Goal: Task Accomplishment & Management: Complete application form

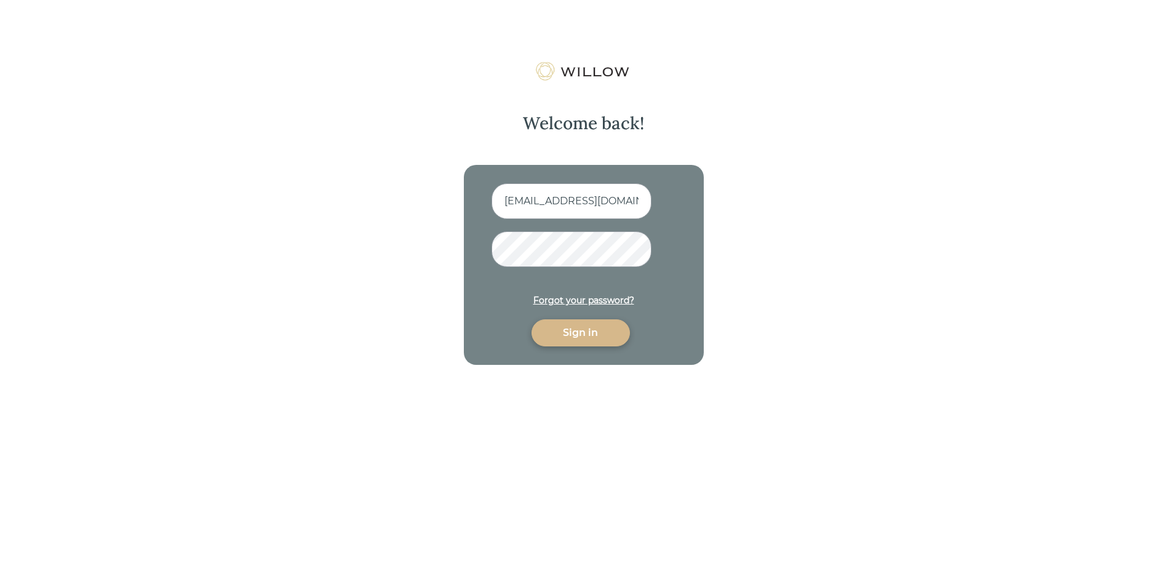
click at [579, 329] on div "Sign in" at bounding box center [581, 332] width 70 height 15
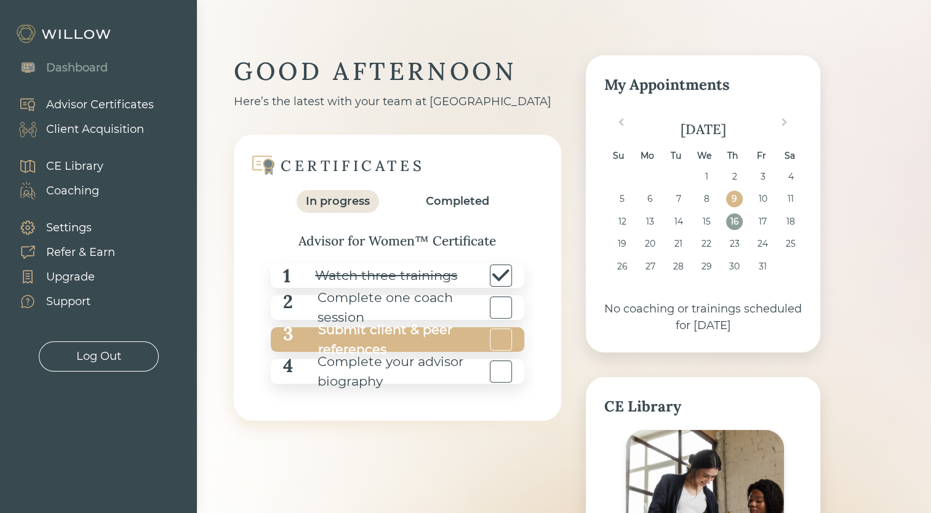
click at [376, 335] on div "Submit client & peer references" at bounding box center [389, 339] width 193 height 39
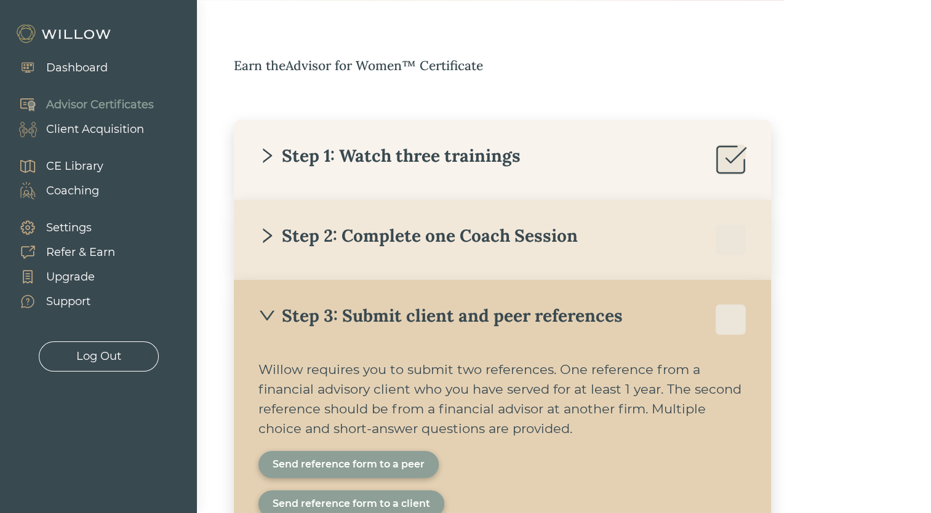
scroll to position [172, 0]
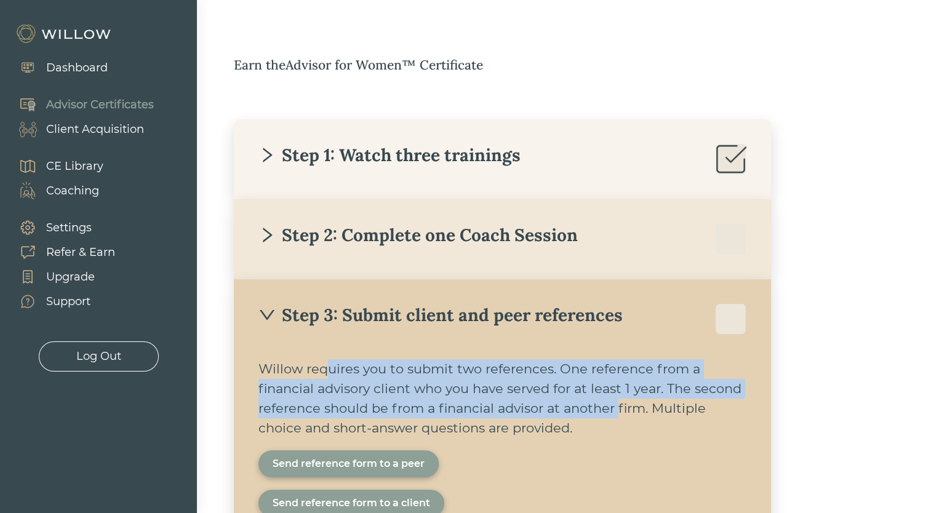
drag, startPoint x: 331, startPoint y: 373, endPoint x: 617, endPoint y: 416, distance: 289.3
click at [617, 416] on div "Willow requires you to submit two references. One reference from a financial ad…" at bounding box center [502, 398] width 488 height 79
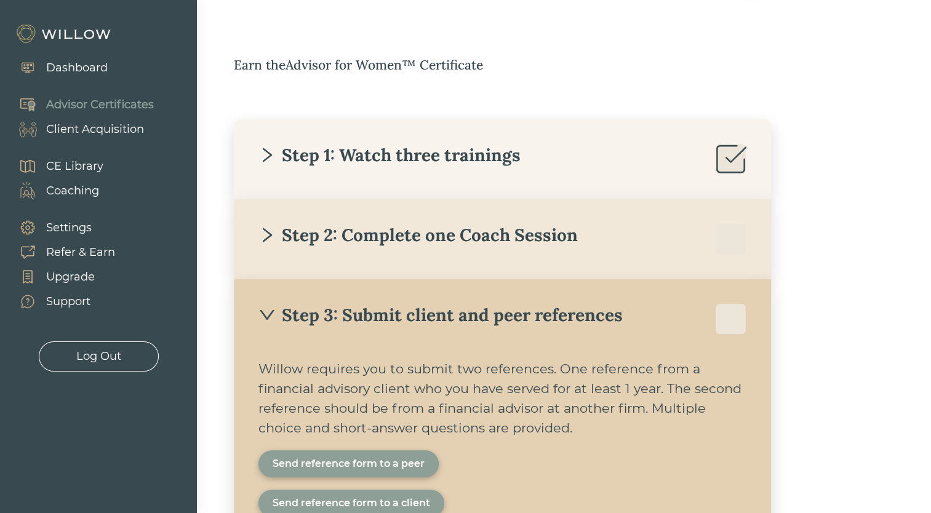
drag, startPoint x: 617, startPoint y: 416, endPoint x: 564, endPoint y: 440, distance: 57.8
click at [564, 440] on div "Willow requires you to submit two references. One reference from a financial ad…" at bounding box center [502, 444] width 488 height 170
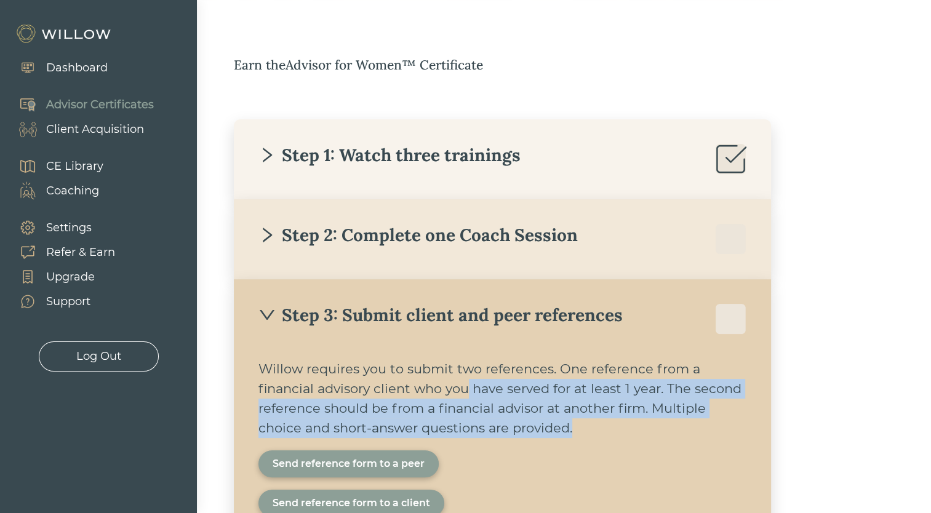
drag, startPoint x: 467, startPoint y: 379, endPoint x: 615, endPoint y: 422, distance: 153.6
click at [615, 422] on div "Willow requires you to submit two references. One reference from a financial ad…" at bounding box center [502, 398] width 488 height 79
drag, startPoint x: 615, startPoint y: 422, endPoint x: 585, endPoint y: 432, distance: 31.7
click at [585, 432] on div "Willow requires you to submit two references. One reference from a financial ad…" at bounding box center [502, 398] width 488 height 79
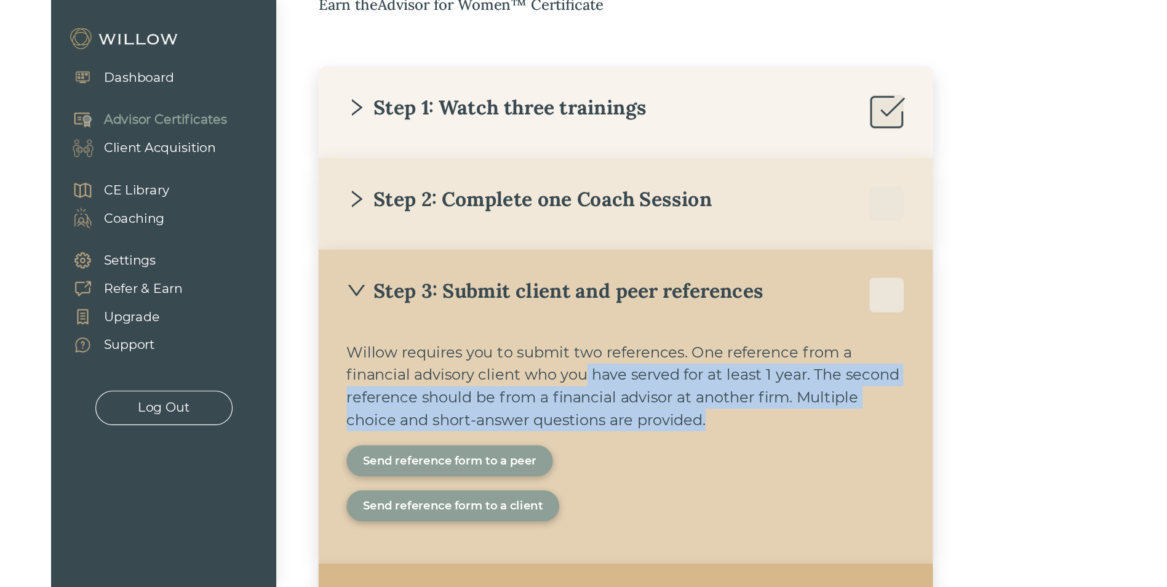
scroll to position [234, 0]
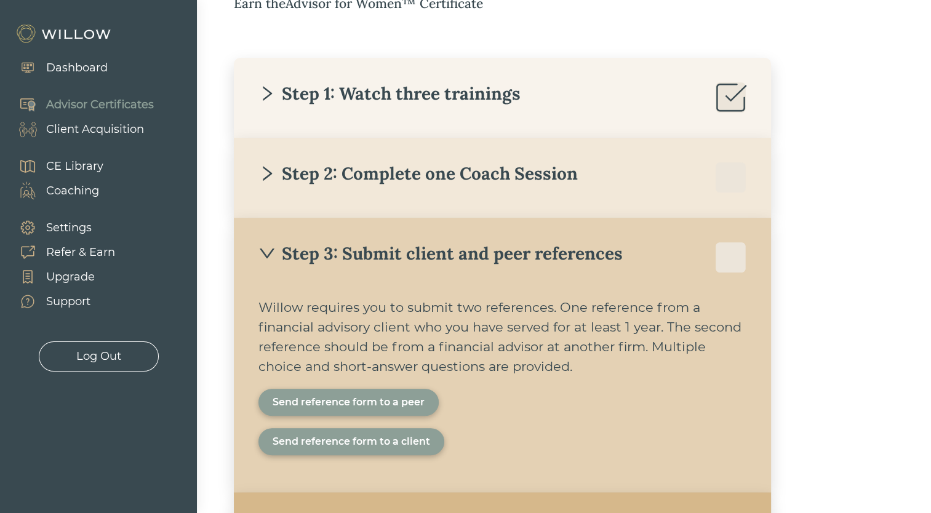
click at [482, 316] on div "Willow requires you to submit two references. One reference from a financial ad…" at bounding box center [502, 337] width 488 height 79
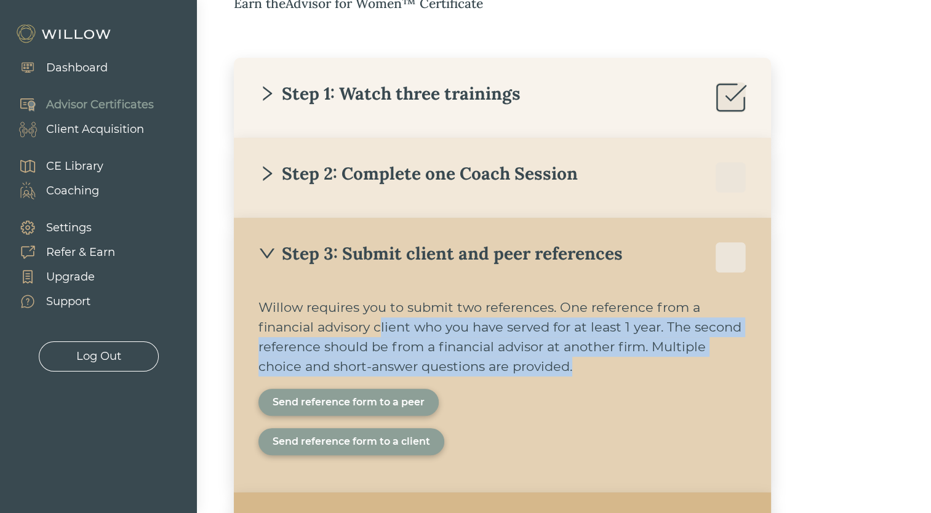
drag, startPoint x: 381, startPoint y: 319, endPoint x: 601, endPoint y: 369, distance: 225.9
click at [601, 369] on div "Willow requires you to submit two references. One reference from a financial ad…" at bounding box center [502, 337] width 488 height 79
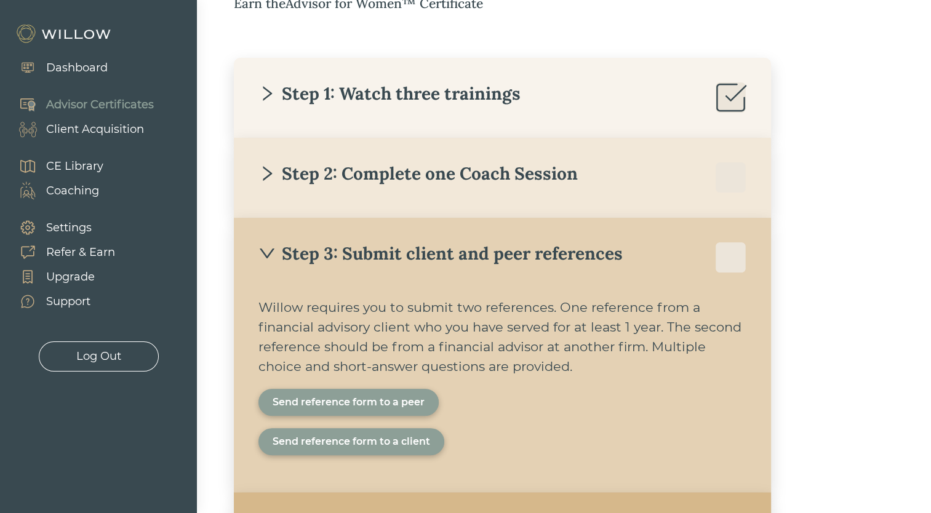
drag, startPoint x: 601, startPoint y: 369, endPoint x: 588, endPoint y: 387, distance: 22.5
click at [588, 387] on div "Willow requires you to submit two references. One reference from a financial ad…" at bounding box center [502, 383] width 488 height 170
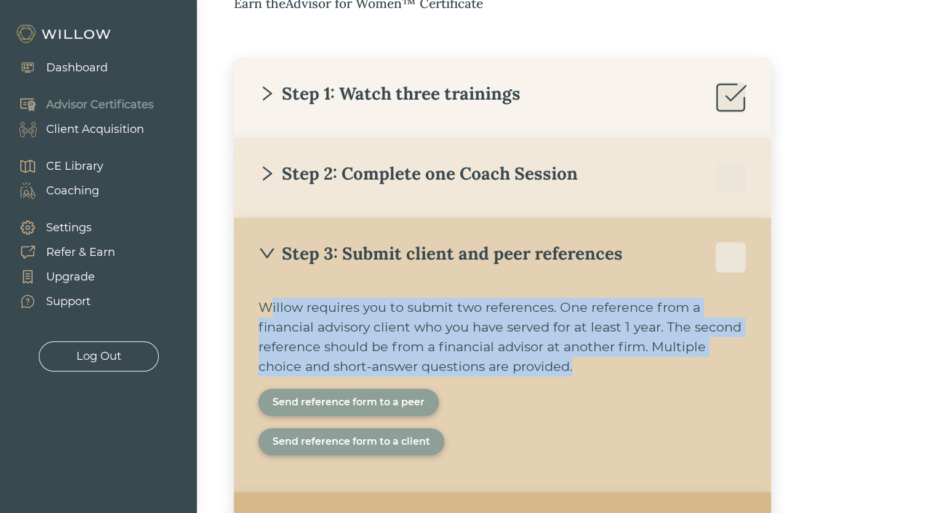
drag, startPoint x: 558, startPoint y: 374, endPoint x: 272, endPoint y: 311, distance: 292.8
click at [272, 311] on div "Willow requires you to submit two references. One reference from a financial ad…" at bounding box center [502, 337] width 488 height 79
drag, startPoint x: 272, startPoint y: 311, endPoint x: 403, endPoint y: 347, distance: 135.9
click at [403, 347] on div "Willow requires you to submit two references. One reference from a financial ad…" at bounding box center [502, 337] width 488 height 79
click at [339, 308] on div "Willow requires you to submit two references. One reference from a financial ad…" at bounding box center [502, 337] width 488 height 79
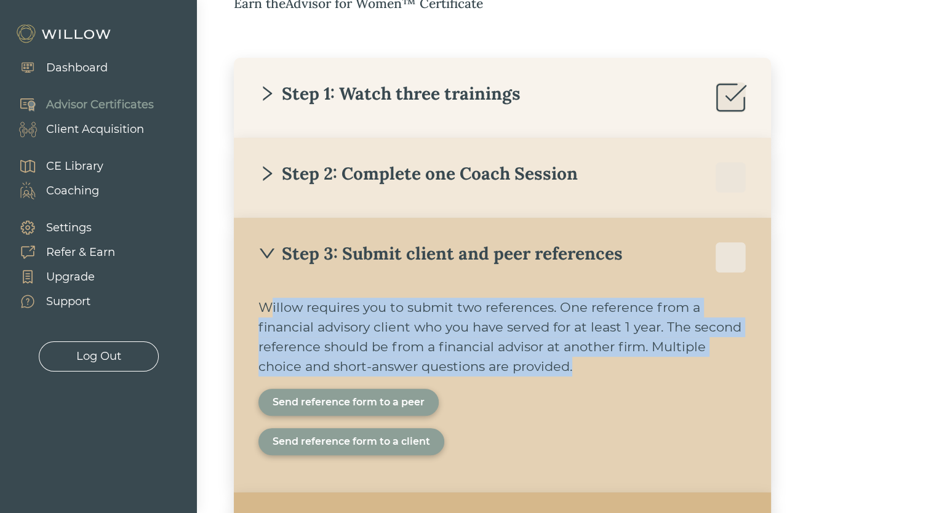
drag, startPoint x: 271, startPoint y: 304, endPoint x: 600, endPoint y: 362, distance: 334.8
click at [600, 362] on div "Willow requires you to submit two references. One reference from a financial ad…" at bounding box center [502, 337] width 488 height 79
drag, startPoint x: 600, startPoint y: 362, endPoint x: 568, endPoint y: 371, distance: 33.1
click at [568, 371] on div "Willow requires you to submit two references. One reference from a financial ad…" at bounding box center [502, 337] width 488 height 79
click at [577, 368] on div "Willow requires you to submit two references. One reference from a financial ad…" at bounding box center [502, 337] width 488 height 79
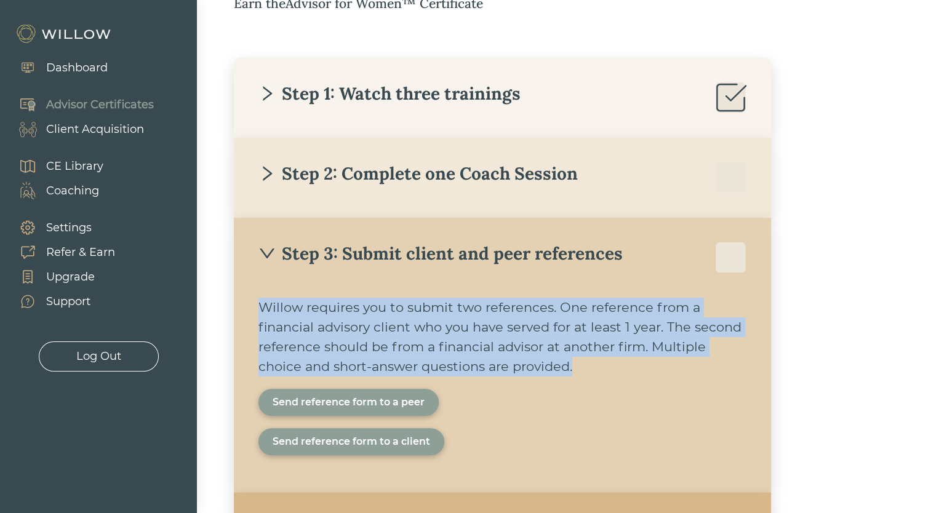
drag, startPoint x: 577, startPoint y: 365, endPoint x: 265, endPoint y: 313, distance: 316.2
click at [265, 313] on div "Willow requires you to submit two references. One reference from a financial ad…" at bounding box center [502, 337] width 488 height 79
drag, startPoint x: 265, startPoint y: 313, endPoint x: 277, endPoint y: 317, distance: 13.0
click at [277, 317] on div "Willow requires you to submit two references. One reference from a financial ad…" at bounding box center [502, 337] width 488 height 79
click at [263, 311] on div "Willow requires you to submit two references. One reference from a financial ad…" at bounding box center [502, 337] width 488 height 79
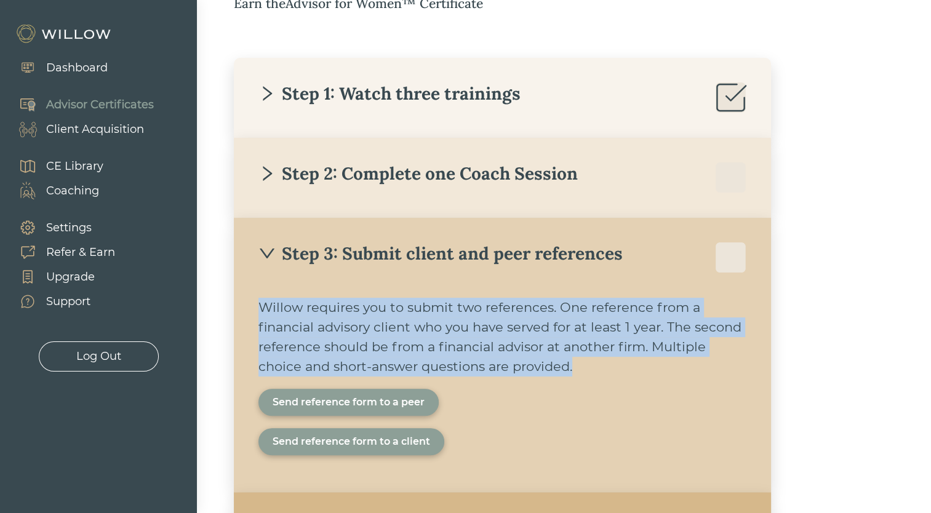
drag, startPoint x: 258, startPoint y: 308, endPoint x: 605, endPoint y: 360, distance: 350.1
click at [605, 360] on div "Willow requires you to submit two references. One reference from a financial ad…" at bounding box center [502, 337] width 488 height 79
drag, startPoint x: 605, startPoint y: 360, endPoint x: 585, endPoint y: 375, distance: 24.6
click at [585, 375] on div "Willow requires you to submit two references. One reference from a financial ad…" at bounding box center [502, 337] width 488 height 79
click at [556, 371] on div "Willow requires you to submit two references. One reference from a financial ad…" at bounding box center [502, 337] width 488 height 79
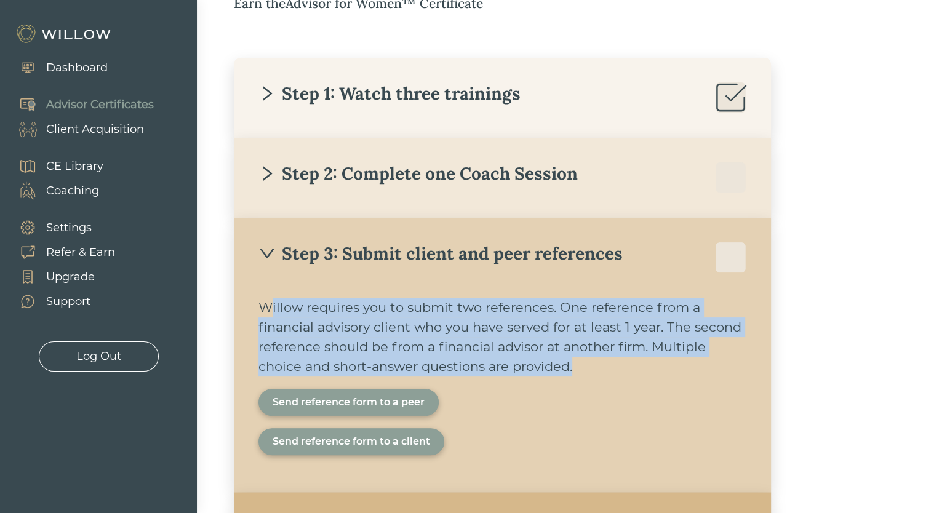
drag, startPoint x: 576, startPoint y: 370, endPoint x: 273, endPoint y: 308, distance: 309.0
click at [273, 308] on div "Willow requires you to submit two references. One reference from a financial ad…" at bounding box center [502, 337] width 488 height 79
drag, startPoint x: 273, startPoint y: 308, endPoint x: 293, endPoint y: 318, distance: 22.3
click at [293, 318] on div "Willow requires you to submit two references. One reference from a financial ad…" at bounding box center [502, 337] width 488 height 79
click at [306, 340] on div "Willow requires you to submit two references. One reference from a financial ad…" at bounding box center [502, 337] width 488 height 79
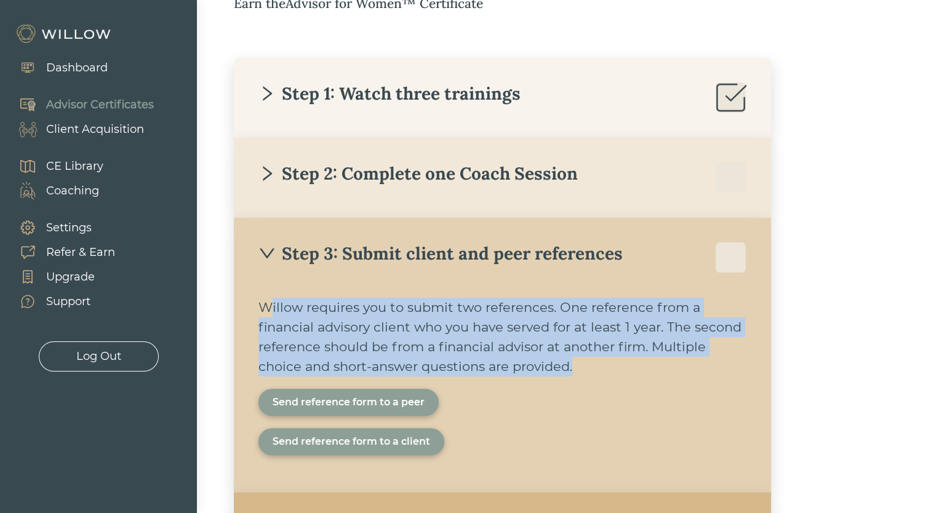
click at [268, 313] on div "Willow requires you to submit two references. One reference from a financial ad…" at bounding box center [502, 337] width 488 height 79
